Goal: Entertainment & Leisure: Consume media (video, audio)

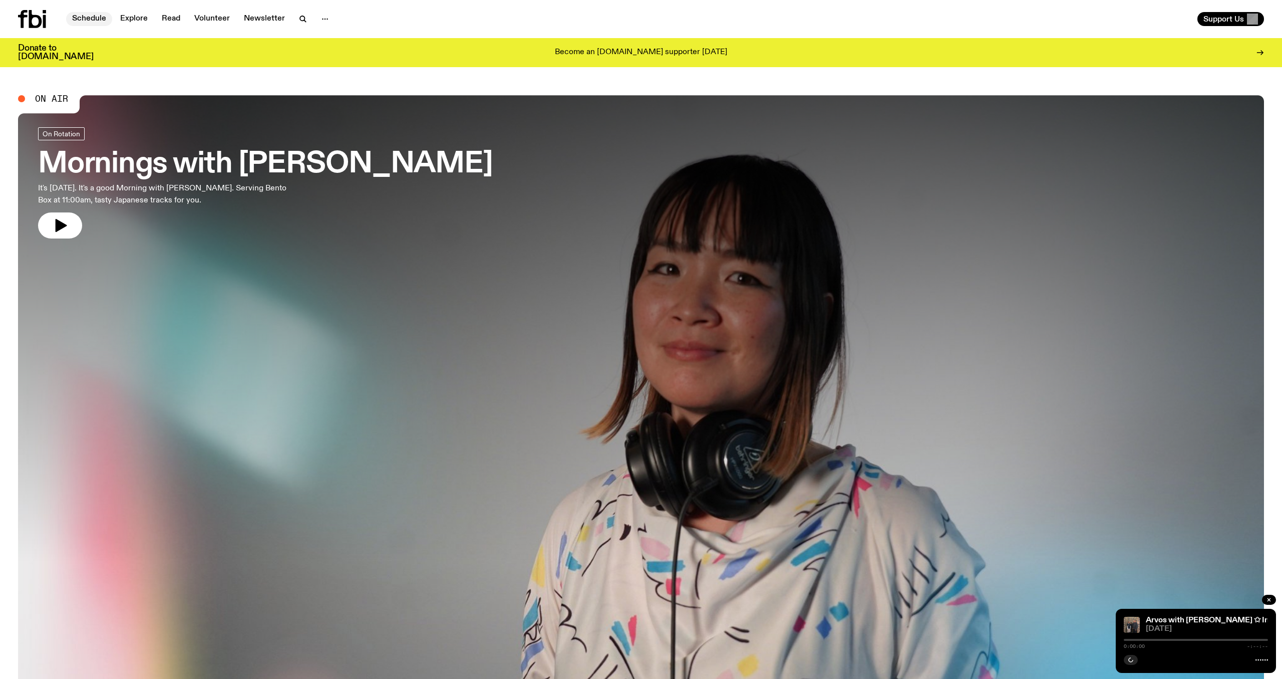
click at [91, 17] on link "Schedule" at bounding box center [89, 19] width 46 height 14
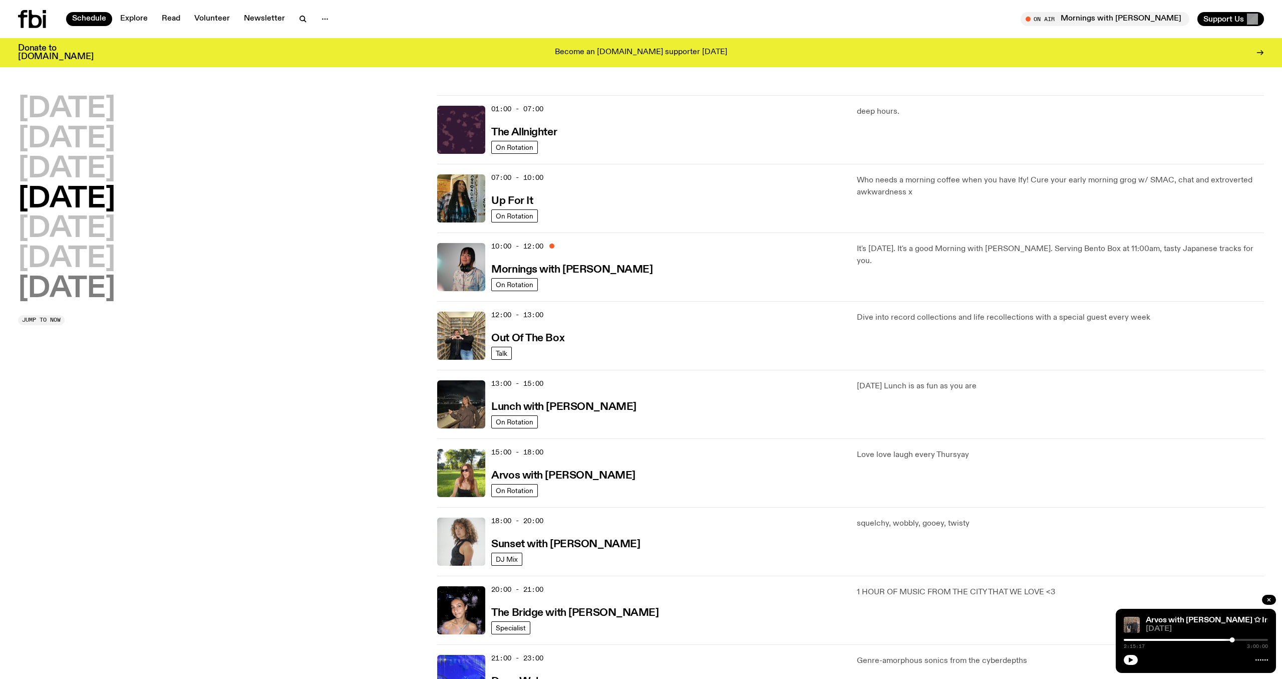
click at [81, 286] on h2 "[DATE]" at bounding box center [66, 289] width 97 height 28
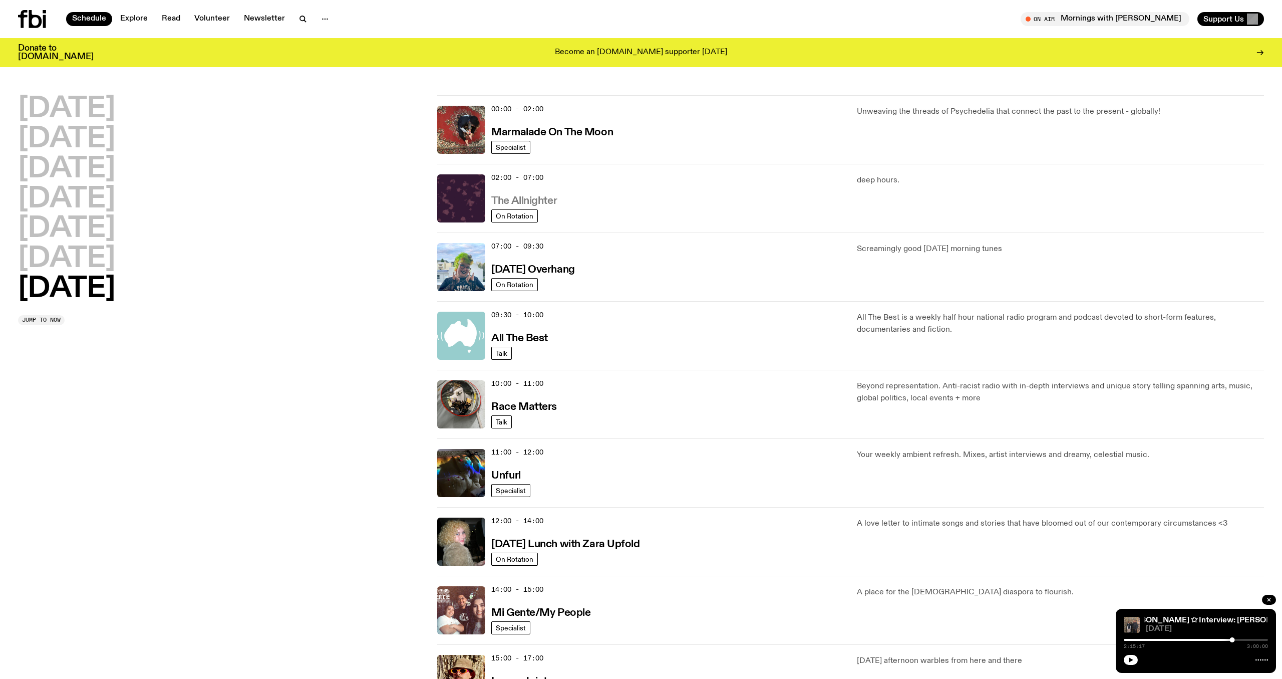
click at [545, 201] on h3 "The Allnighter" at bounding box center [524, 201] width 66 height 11
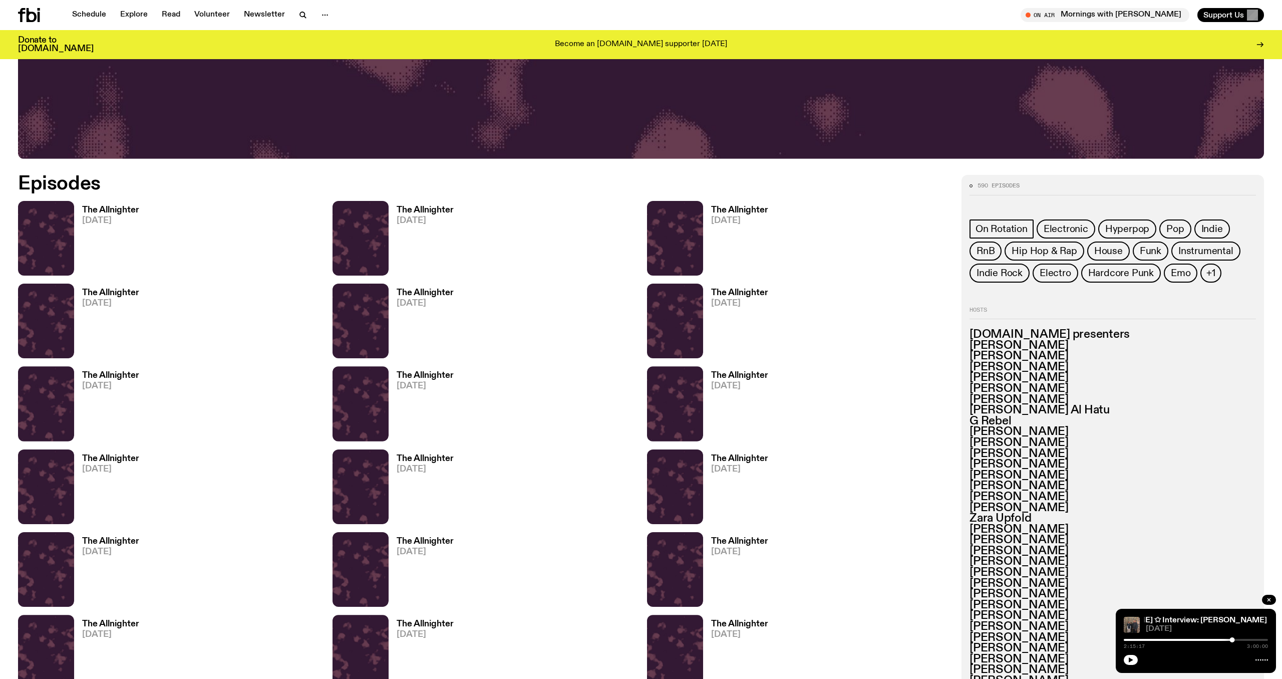
scroll to position [800, 0]
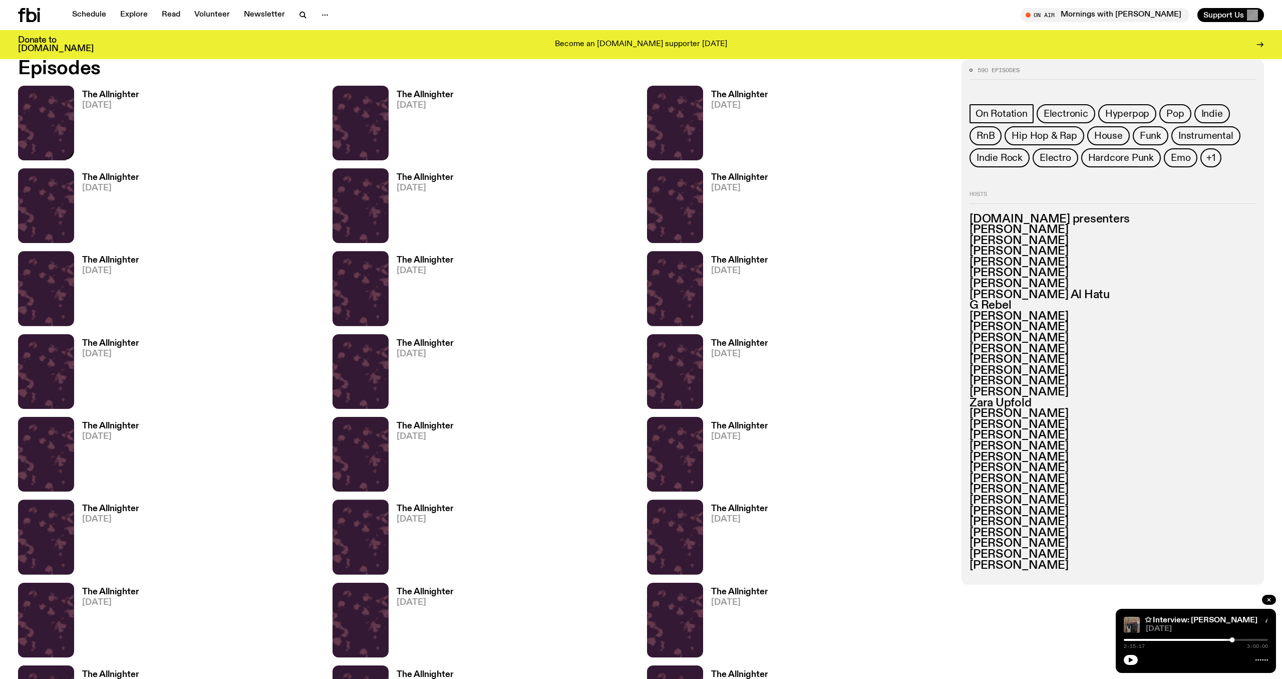
click at [58, 131] on img at bounding box center [46, 123] width 56 height 75
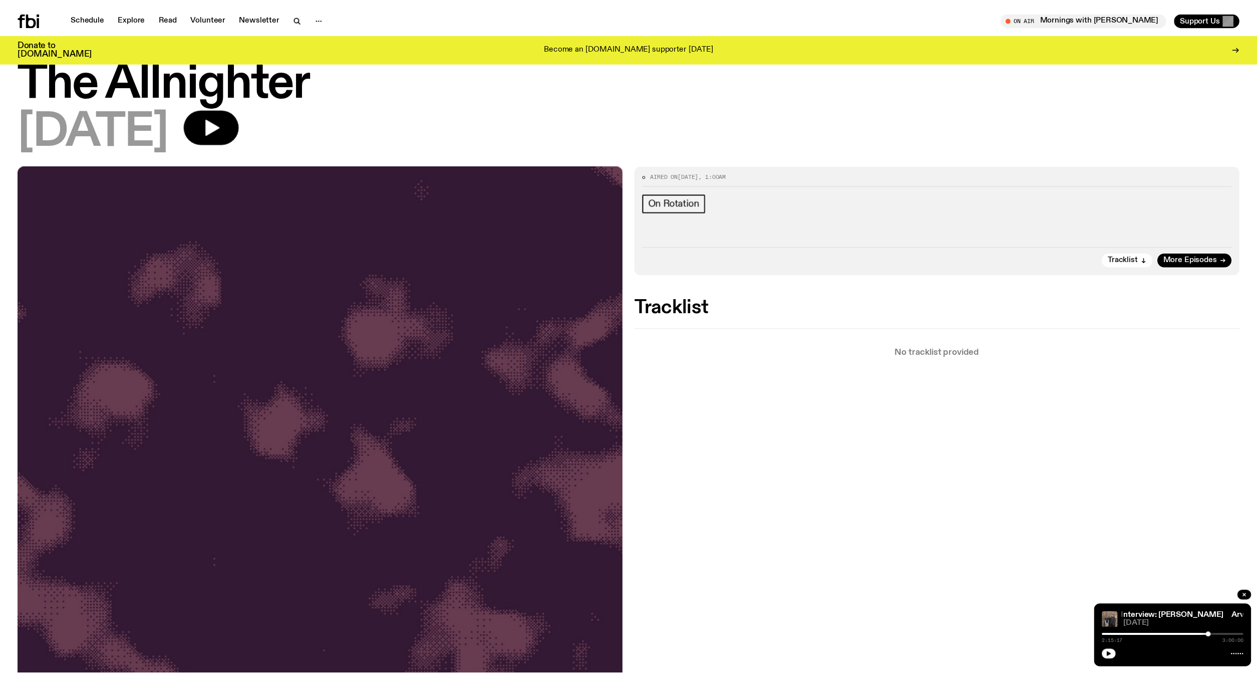
scroll to position [57, 0]
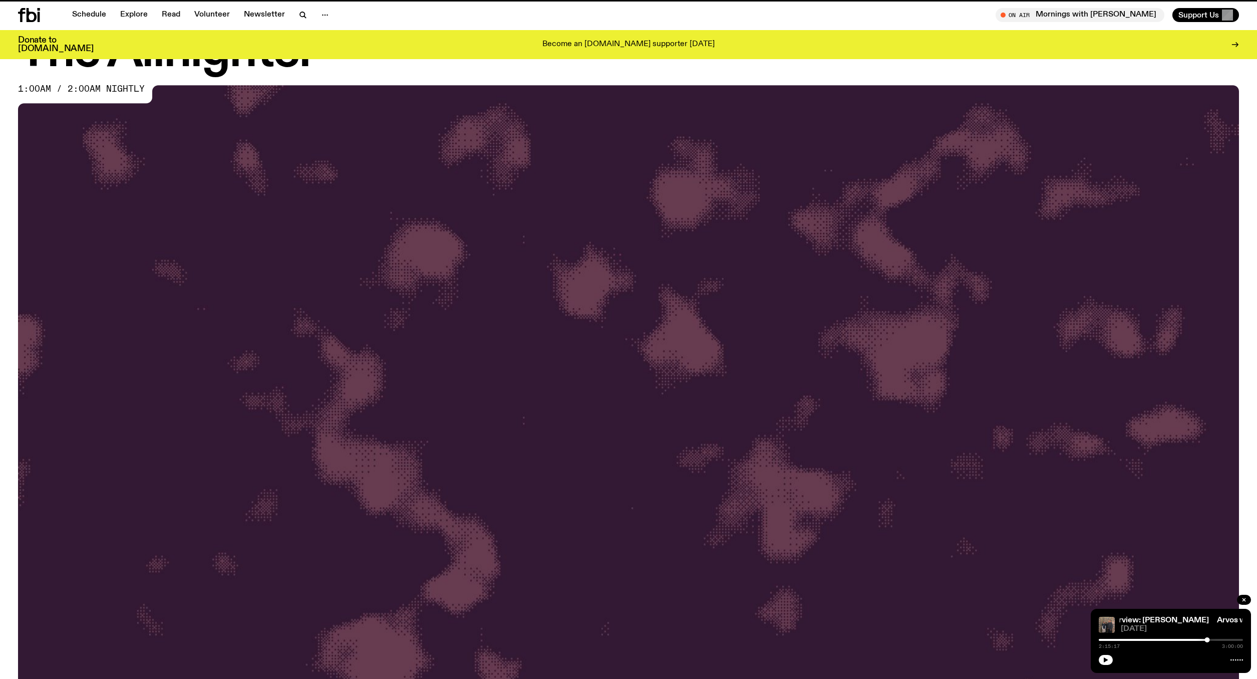
scroll to position [800, 0]
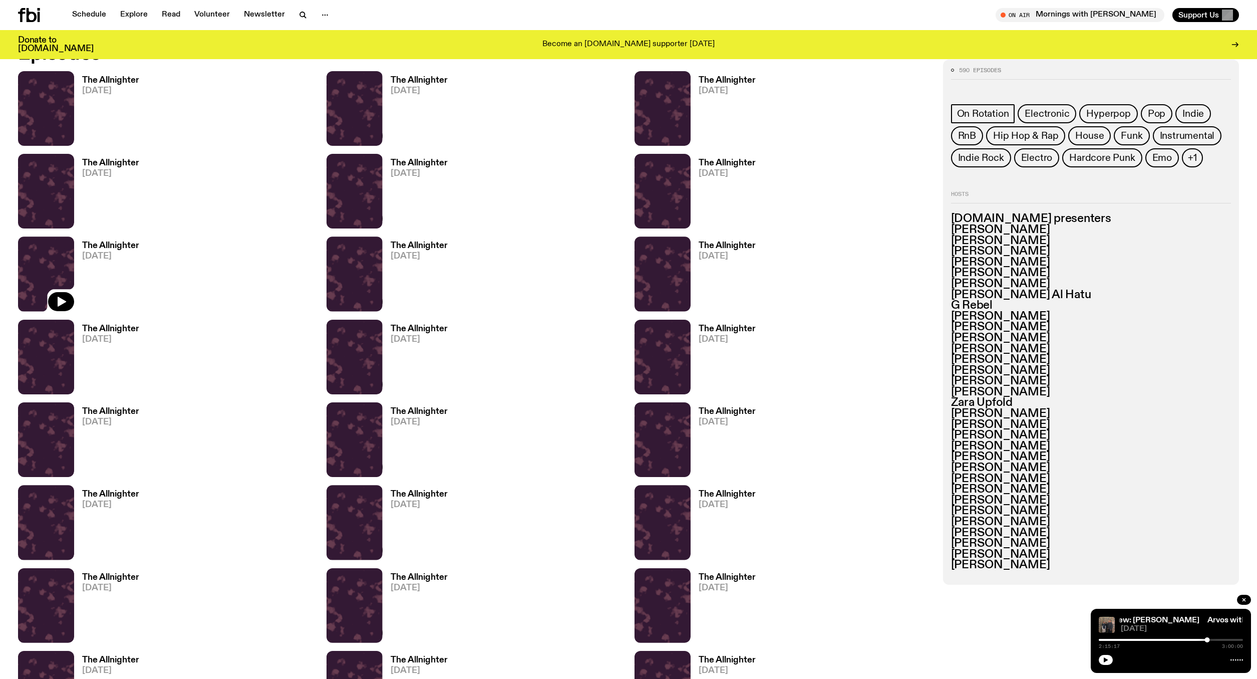
click at [33, 295] on img at bounding box center [46, 273] width 56 height 75
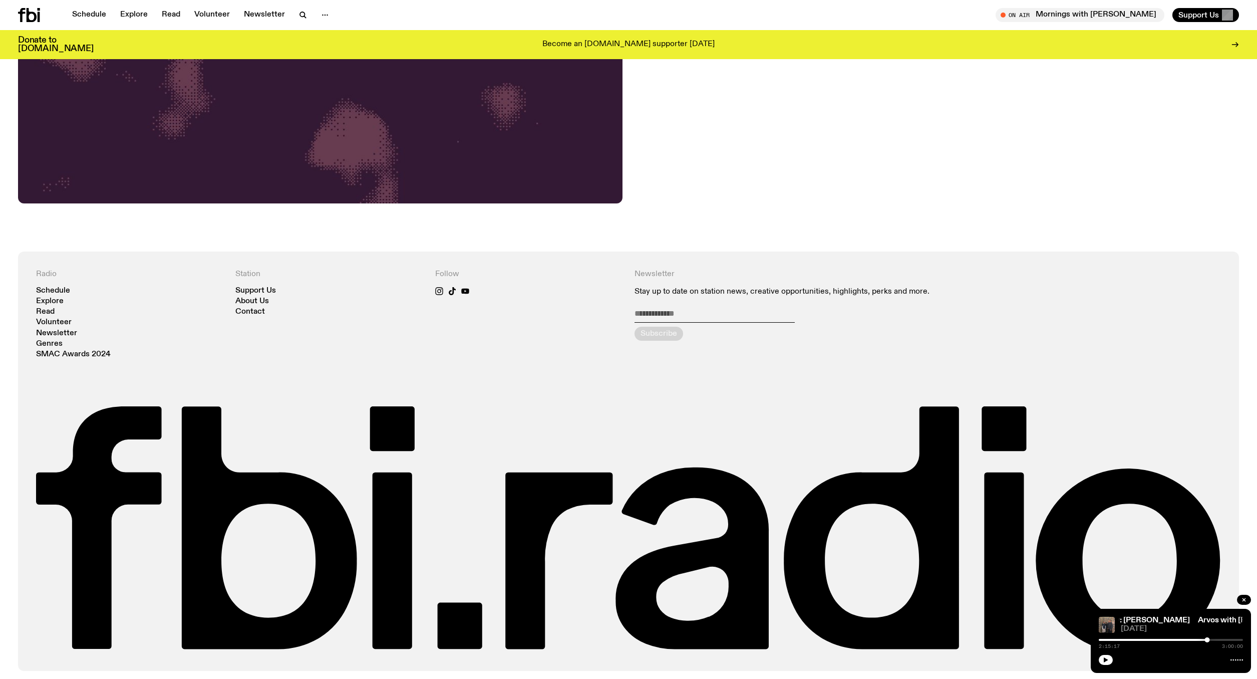
scroll to position [830, 0]
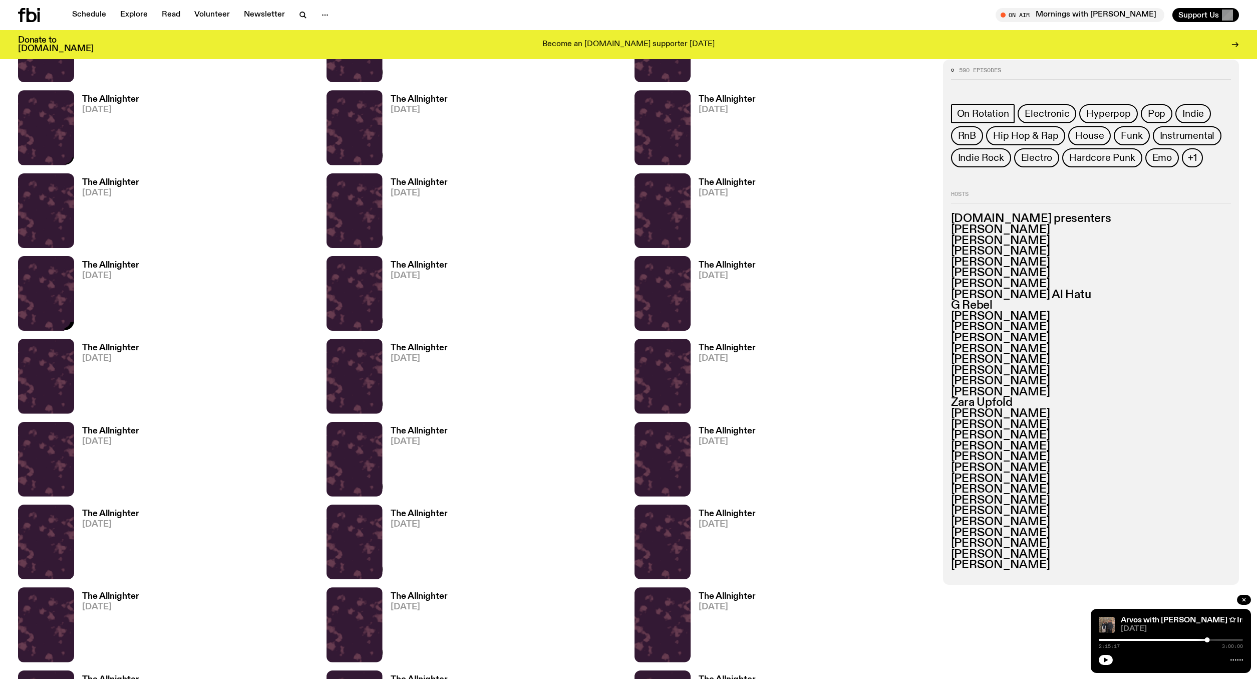
scroll to position [1114, 0]
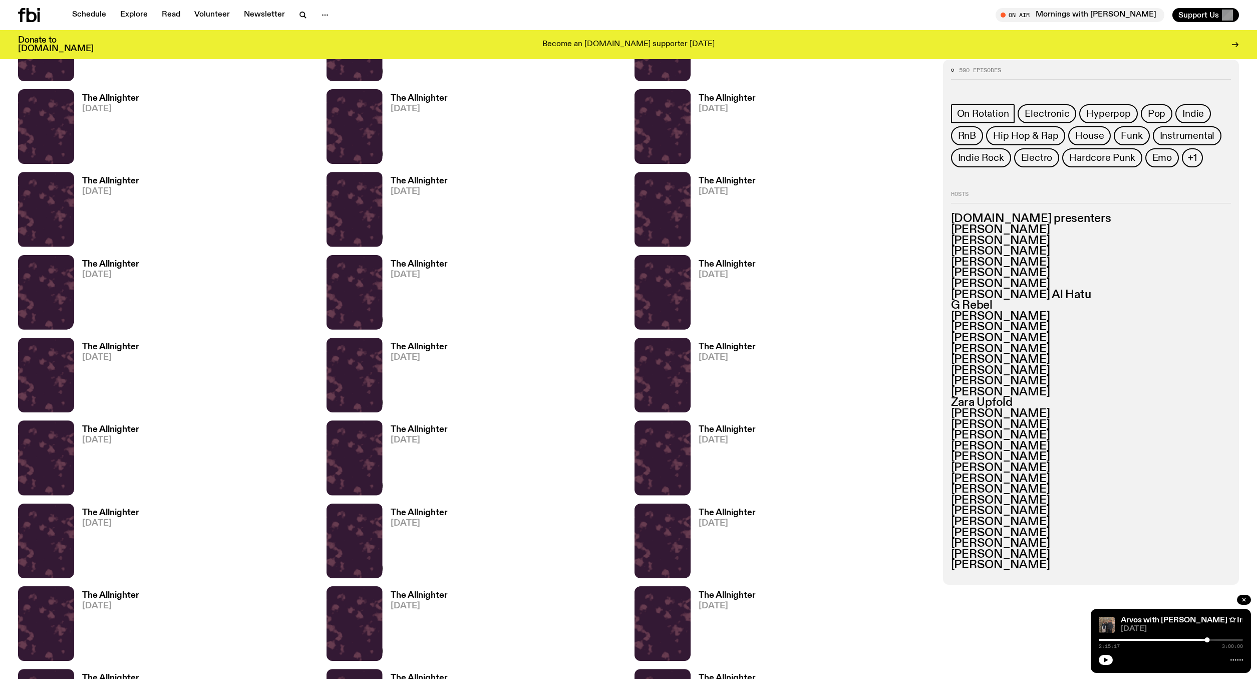
click at [35, 306] on img at bounding box center [46, 292] width 56 height 75
